Goal: Transaction & Acquisition: Purchase product/service

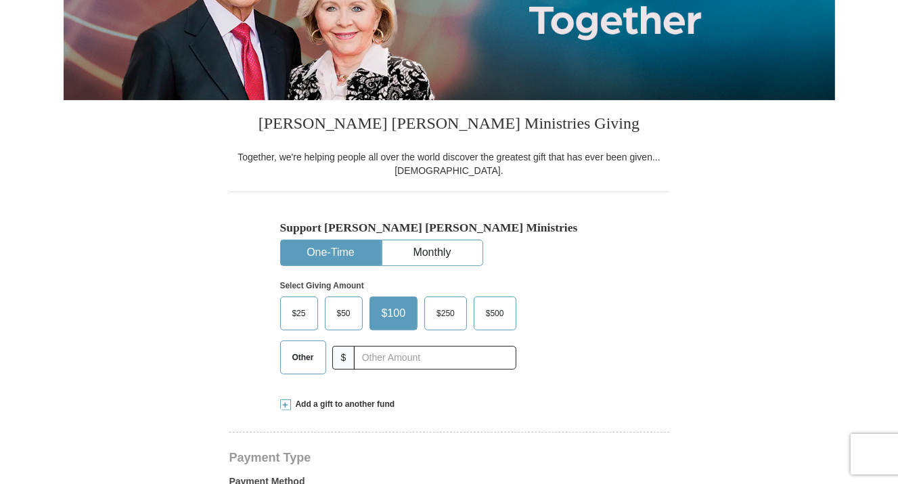
scroll to position [214, 0]
select select "OK"
click at [314, 254] on button "One-Time" at bounding box center [331, 252] width 100 height 25
click at [309, 367] on label "Other" at bounding box center [303, 357] width 45 height 32
click at [0, 0] on input "Other" at bounding box center [0, 0] width 0 height 0
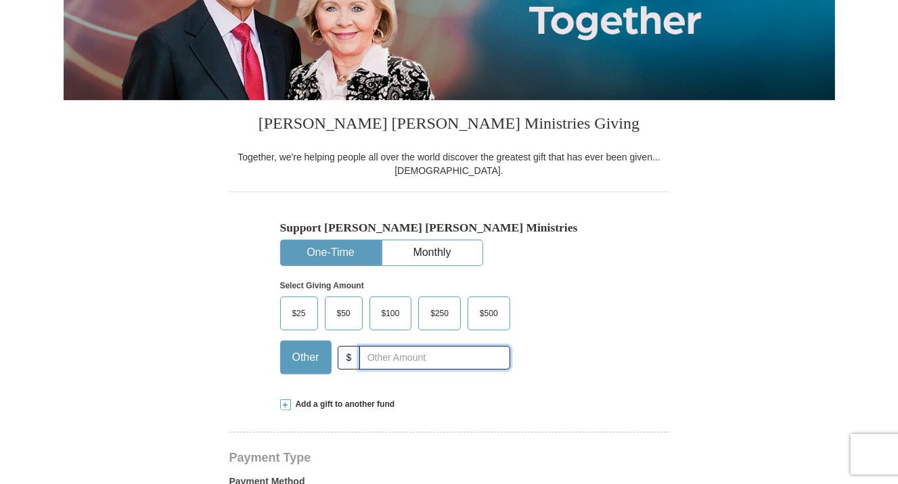
click at [390, 363] on input "text" at bounding box center [434, 358] width 150 height 24
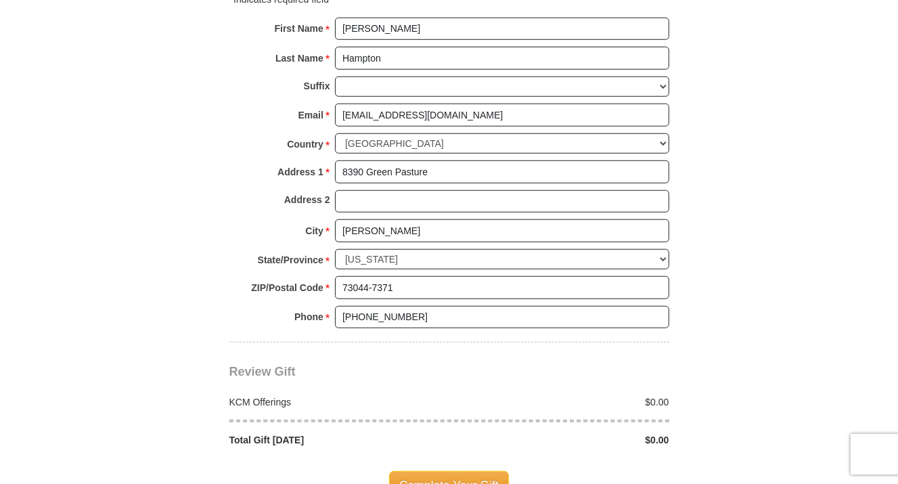
scroll to position [1143, 0]
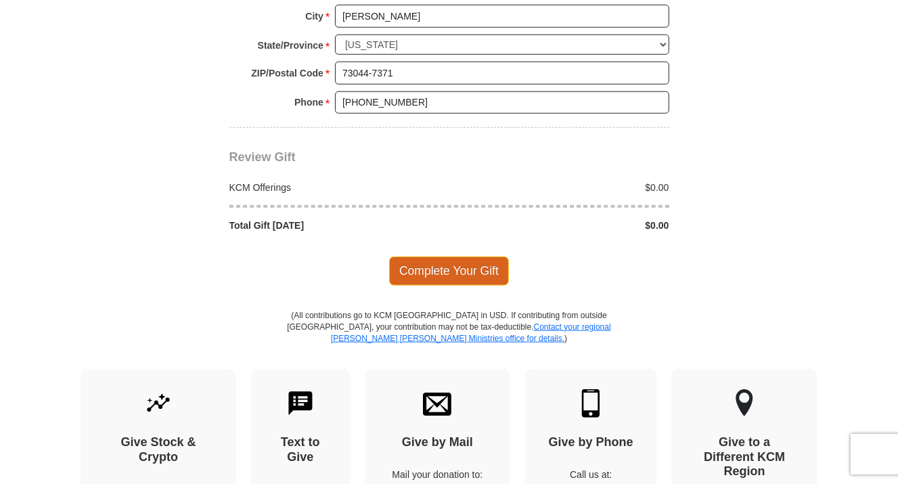
type input "500.00"
click at [445, 261] on span "Complete Your Gift" at bounding box center [449, 270] width 120 height 28
